Goal: Transaction & Acquisition: Subscribe to service/newsletter

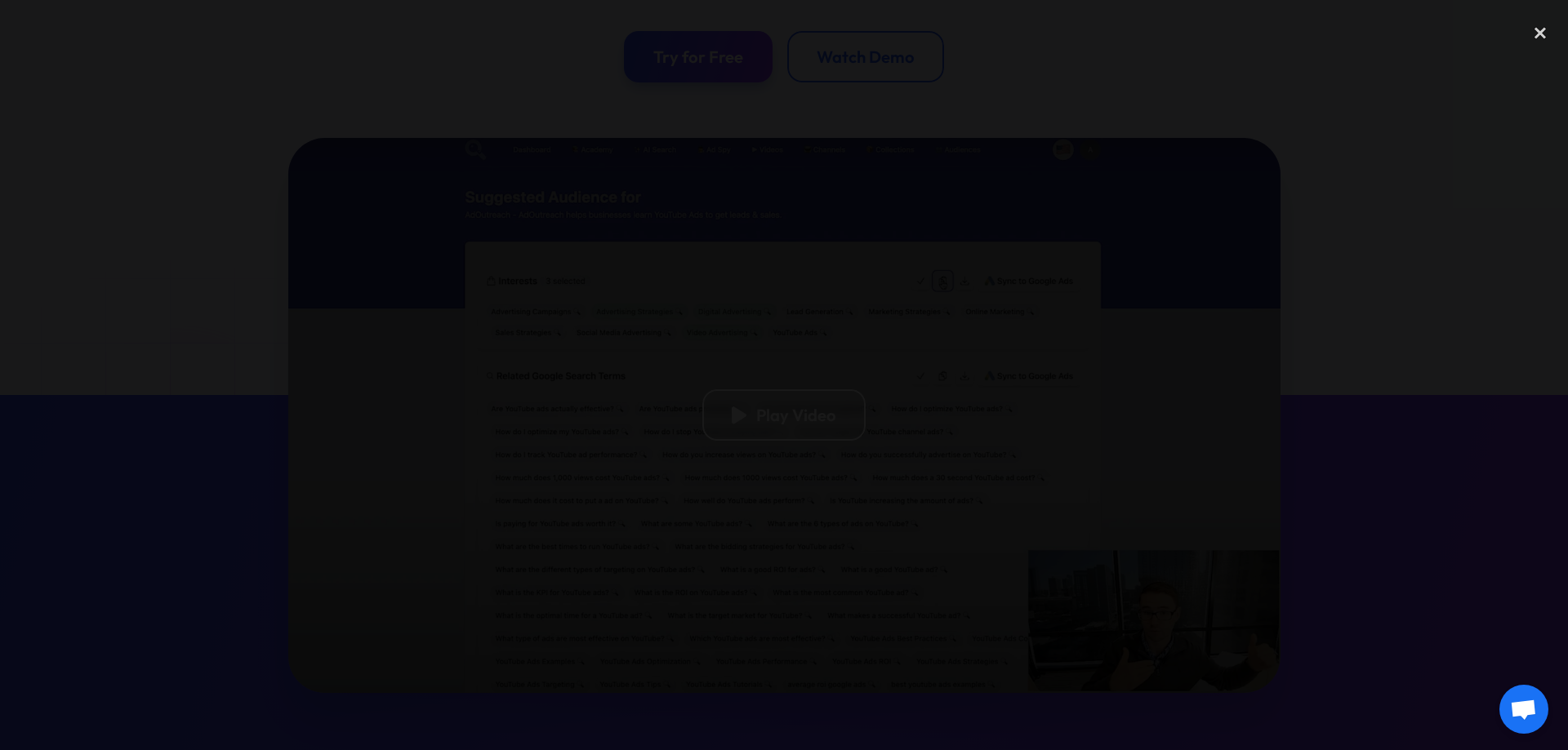
click at [278, 368] on div at bounding box center [784, 375] width 1568 height 720
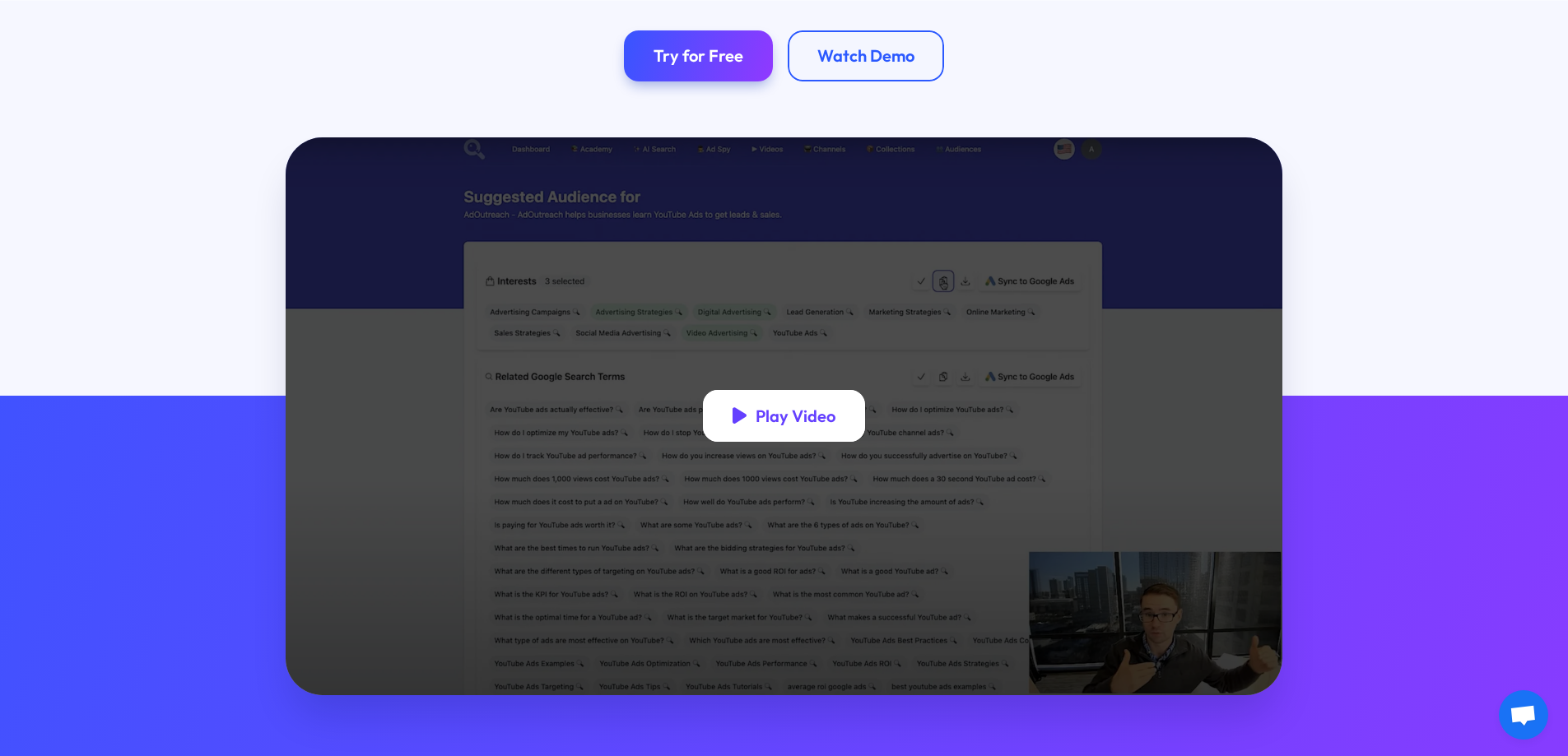
click at [859, 437] on div "Play Video" at bounding box center [784, 415] width 163 height 52
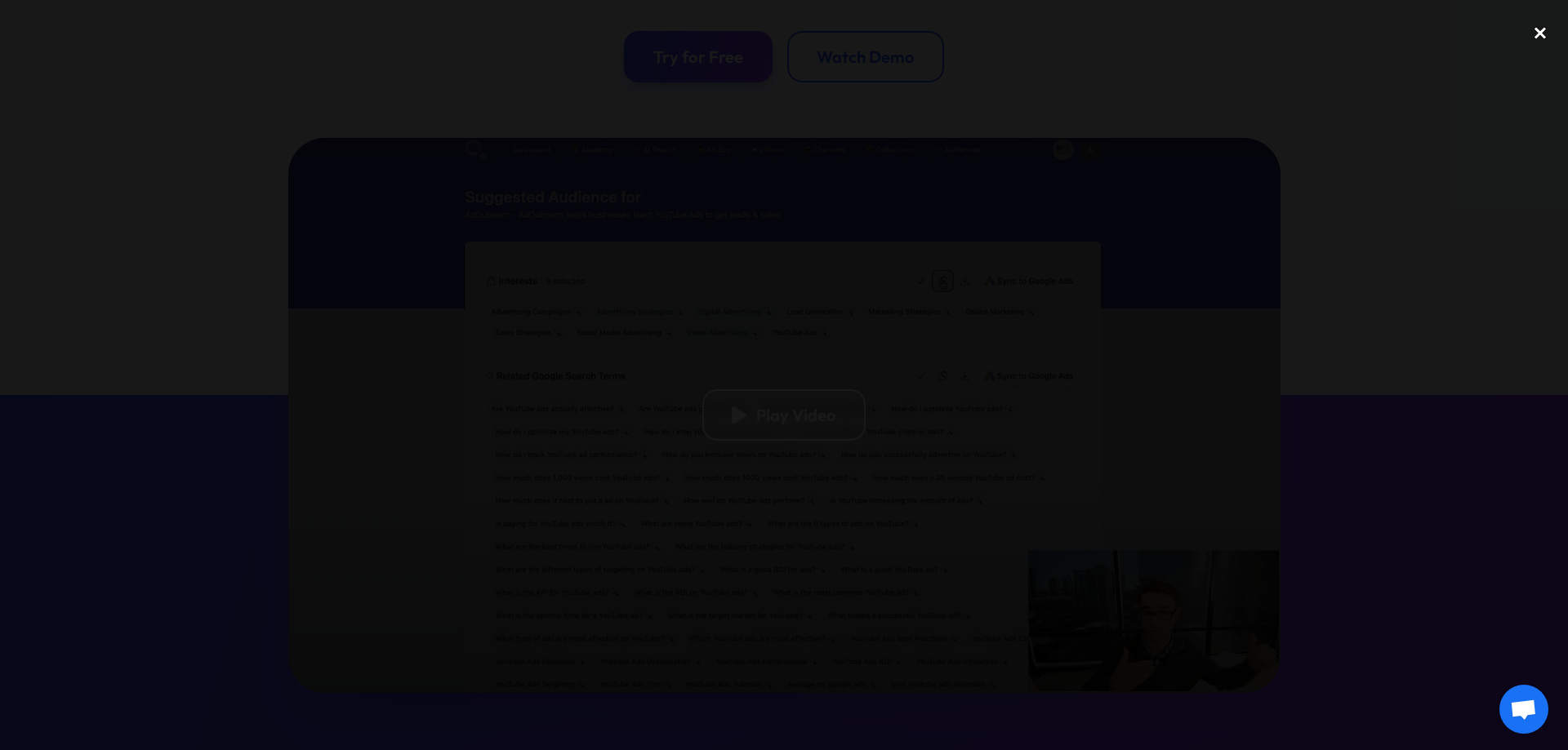
click at [1551, 41] on div "close lightbox" at bounding box center [1540, 32] width 56 height 36
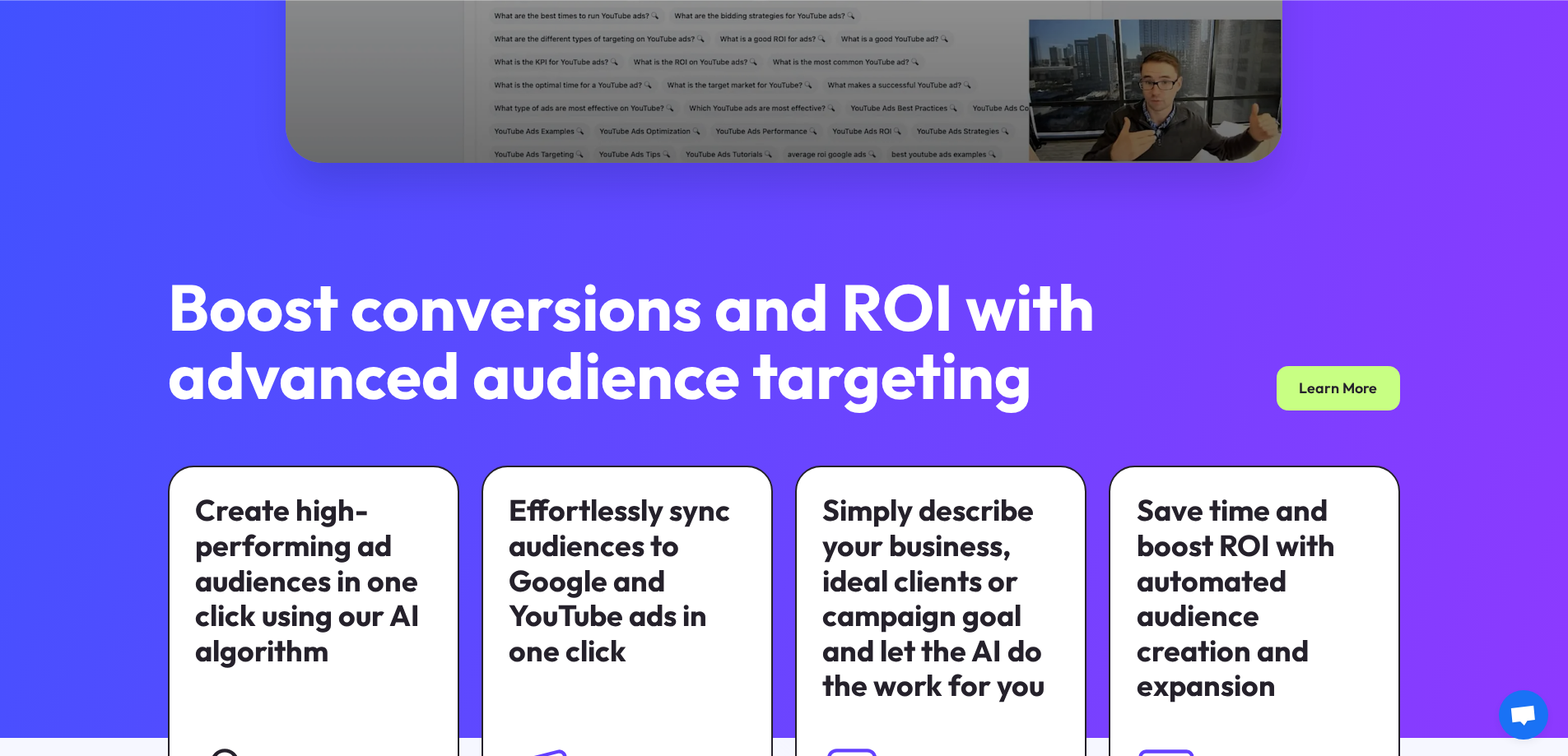
scroll to position [987, 0]
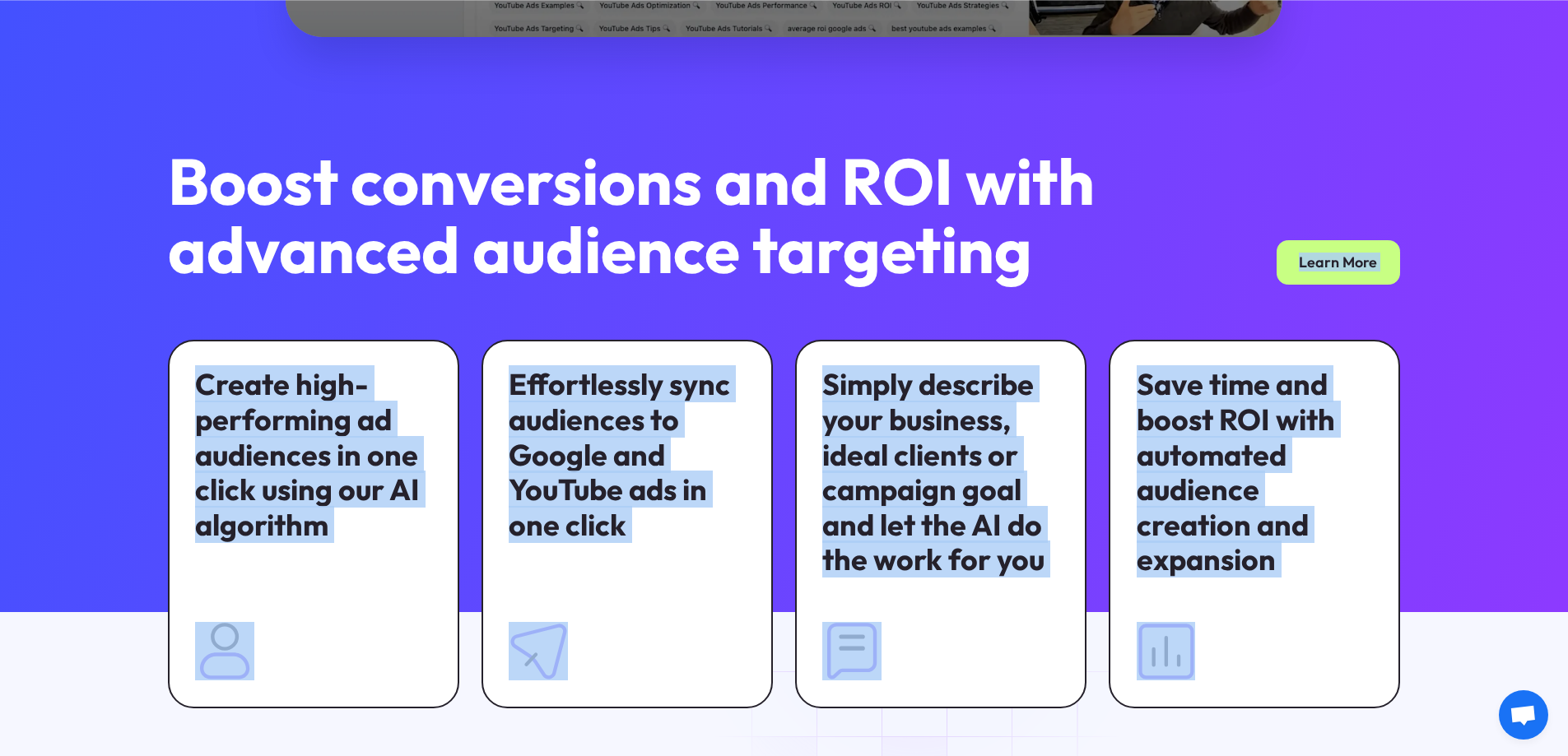
drag, startPoint x: 135, startPoint y: 168, endPoint x: 1195, endPoint y: 259, distance: 1063.9
click at [1108, 229] on div "Play Video Boost conversions and ROI with advanced audience targeting Learn Mor…" at bounding box center [784, 138] width 1568 height 1318
click at [1195, 259] on div "Boost conversions and ROI with advanced audience targeting Learn More" at bounding box center [784, 216] width 1233 height 137
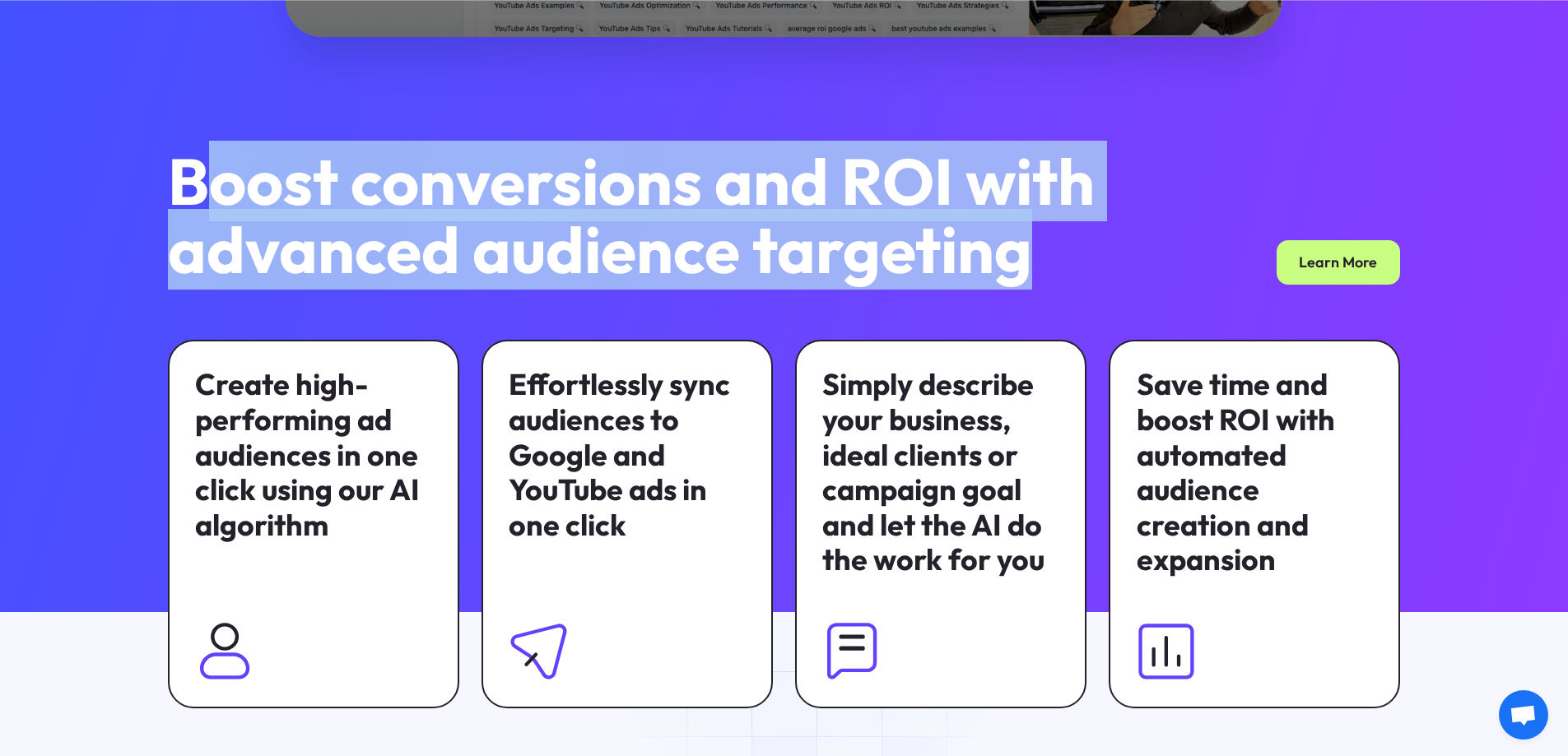
drag, startPoint x: 1153, startPoint y: 268, endPoint x: 163, endPoint y: 189, distance: 993.1
click at [168, 189] on div "Boost conversions and ROI with advanced audience targeting Learn More" at bounding box center [784, 216] width 1233 height 137
click at [155, 184] on div "Boost conversions and ROI with advanced audience targeting Learn More Create hi…" at bounding box center [784, 428] width 1292 height 561
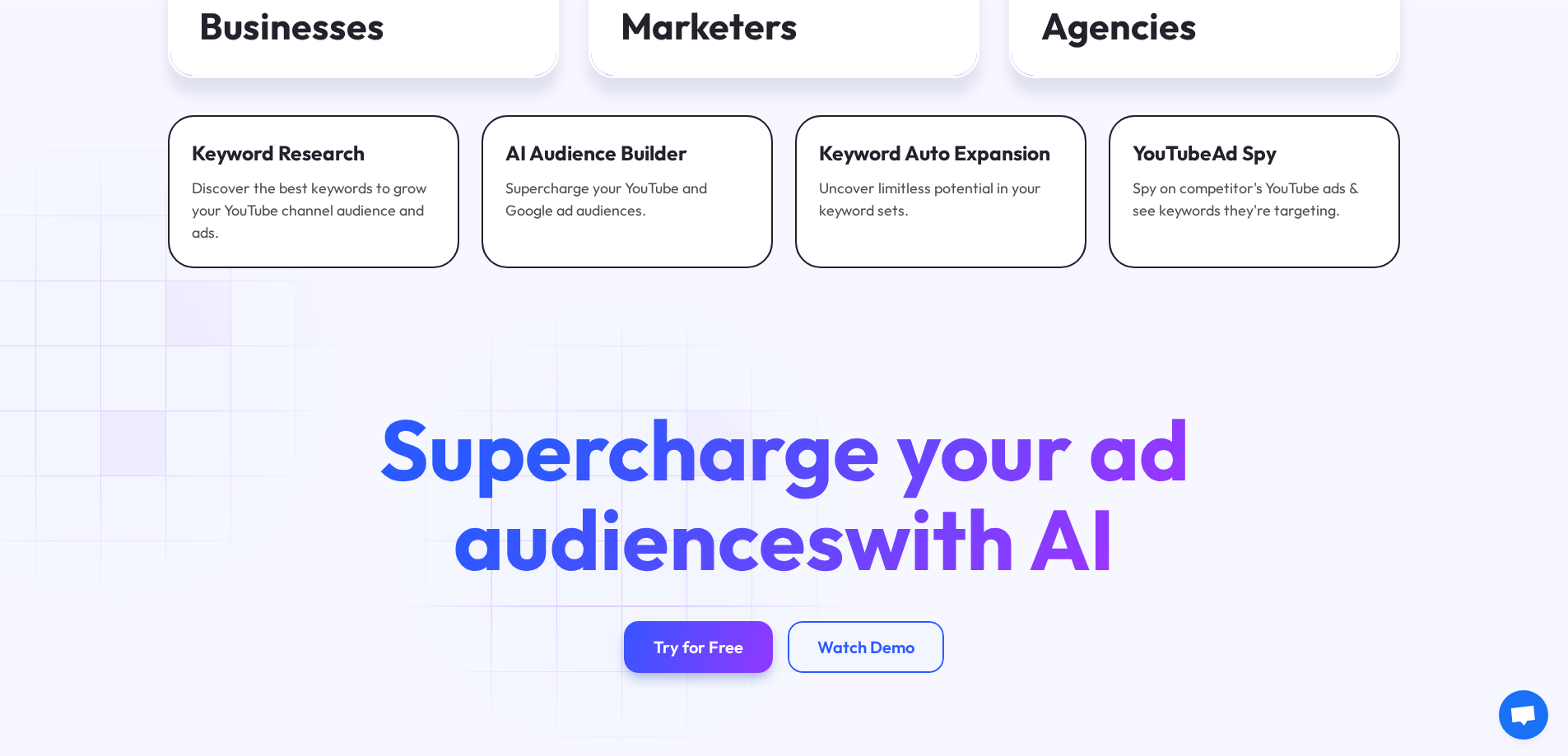
scroll to position [6502, 0]
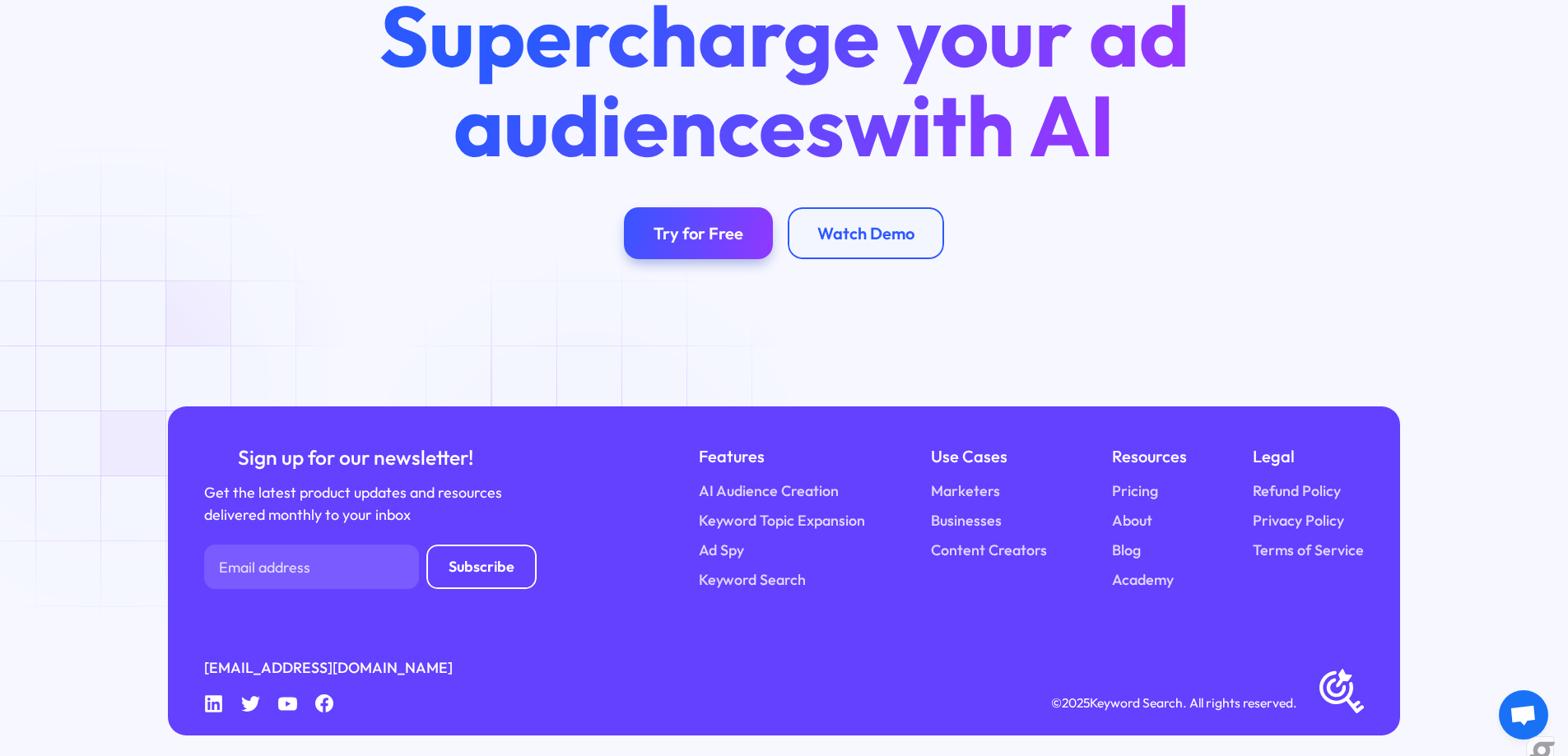
click at [110, 385] on div "Supercharge your ad audiences with AI Try for Free Watch Demo" at bounding box center [784, 131] width 1568 height 553
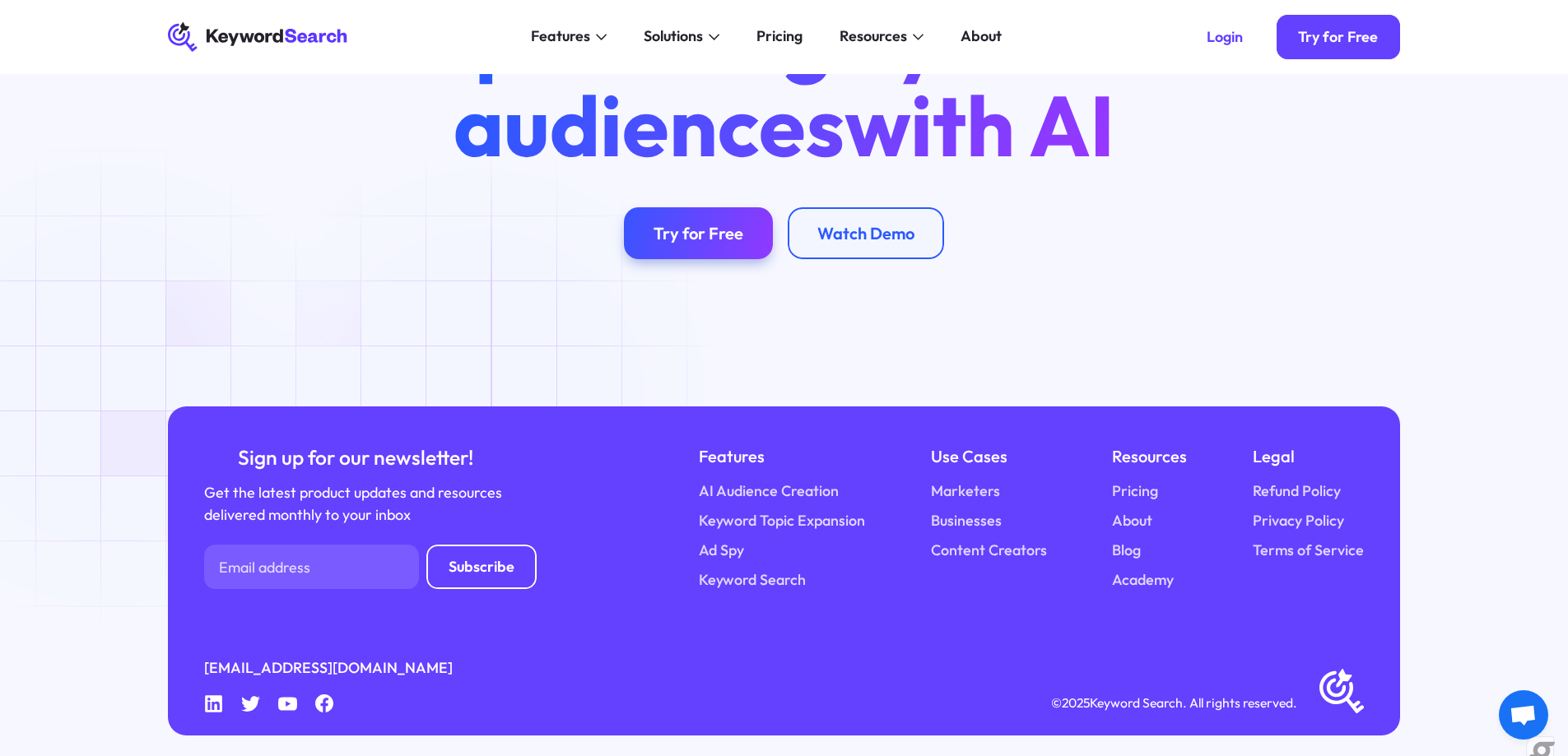
scroll to position [0, 0]
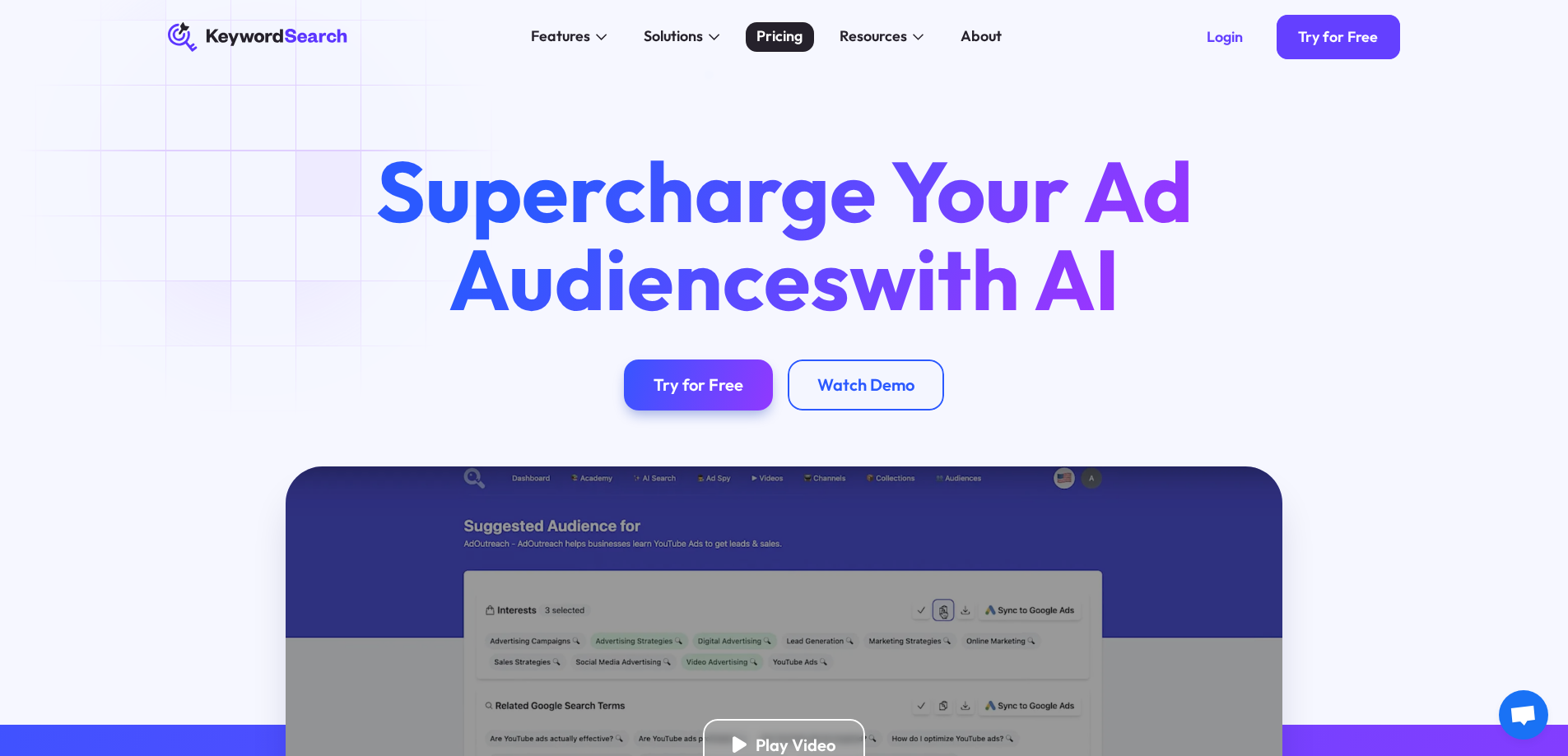
click at [765, 45] on div "Pricing" at bounding box center [779, 36] width 46 height 22
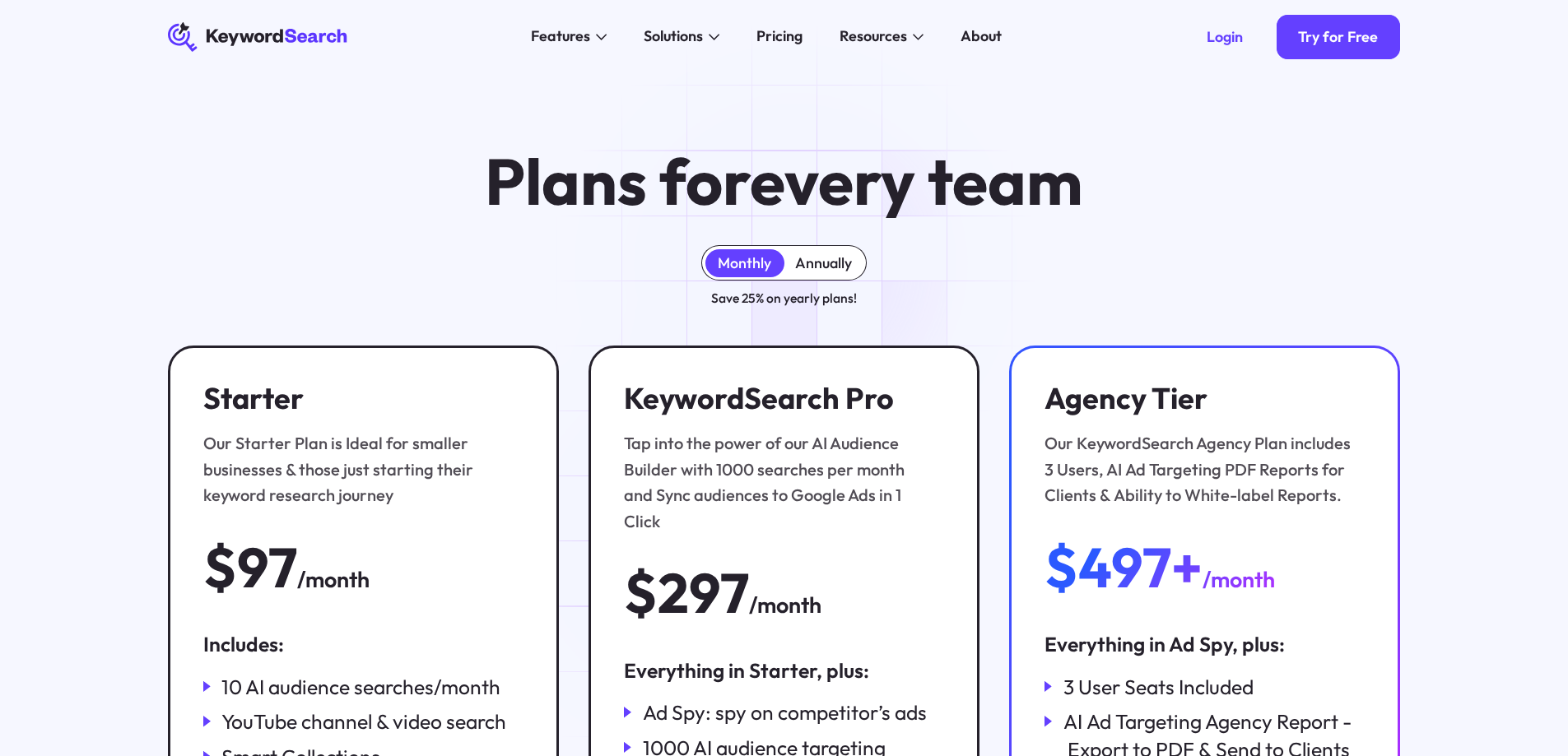
click at [803, 265] on div "Annually" at bounding box center [823, 263] width 57 height 18
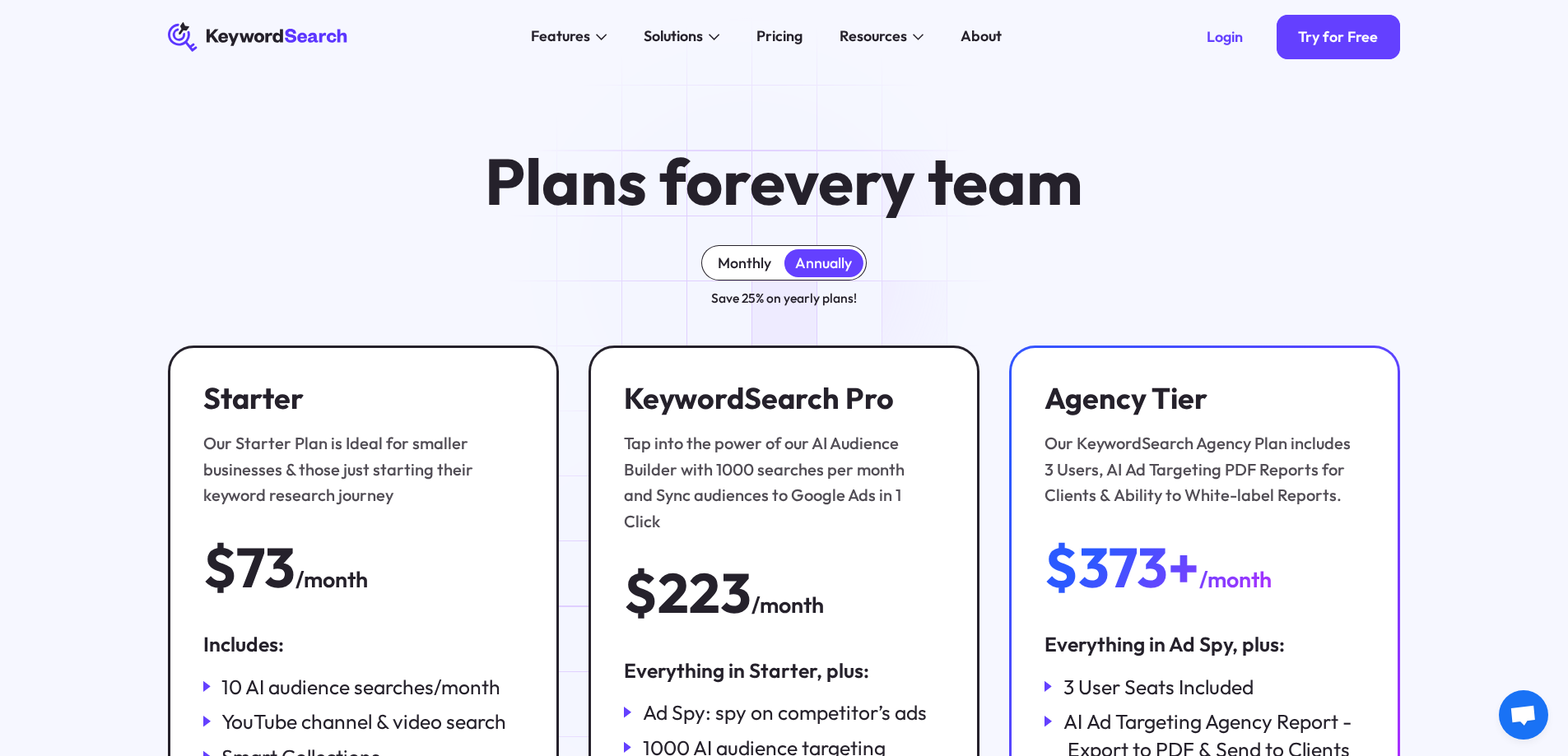
click at [756, 263] on div "Monthly" at bounding box center [744, 263] width 54 height 18
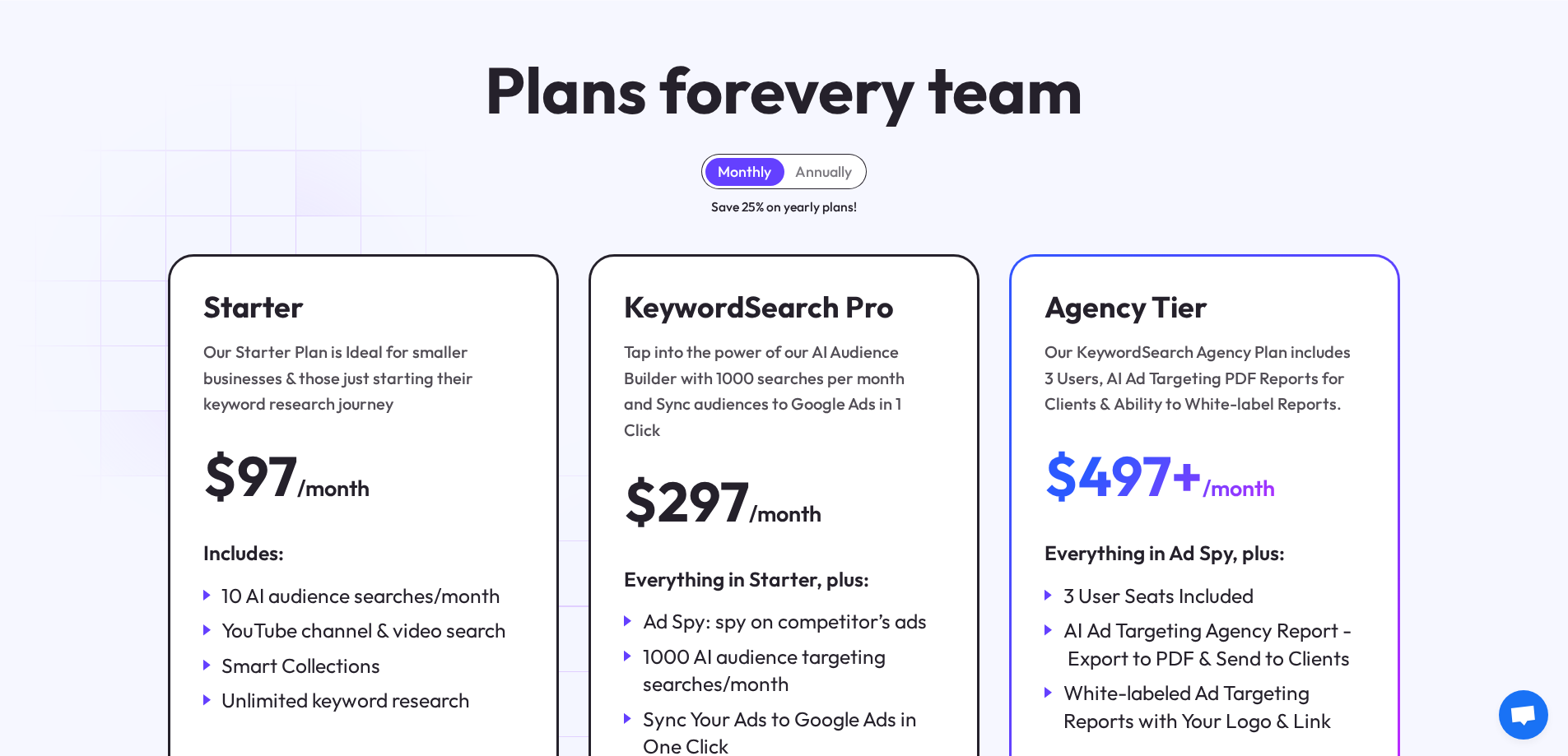
scroll to position [247, 0]
